Goal: Task Accomplishment & Management: Use online tool/utility

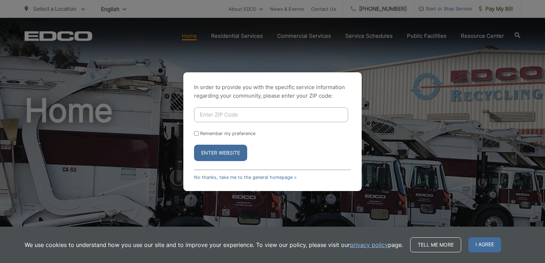
click at [198, 115] on input "Enter ZIP Code" at bounding box center [271, 114] width 154 height 15
type input "92024"
click at [194, 145] on button "Enter Website" at bounding box center [220, 153] width 53 height 16
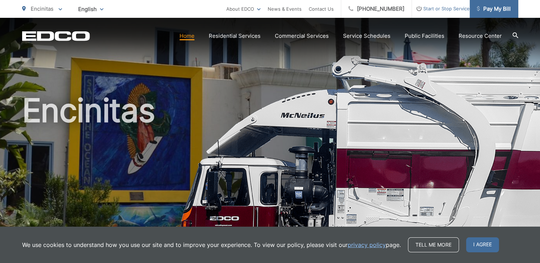
click at [490, 8] on span "Pay My Bill" at bounding box center [493, 9] width 34 height 9
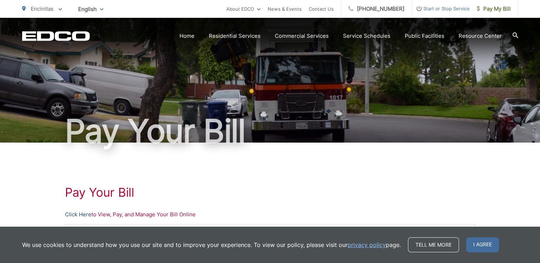
click at [82, 213] on link "Click Here" at bounding box center [78, 214] width 26 height 9
